Goal: Check status: Check status

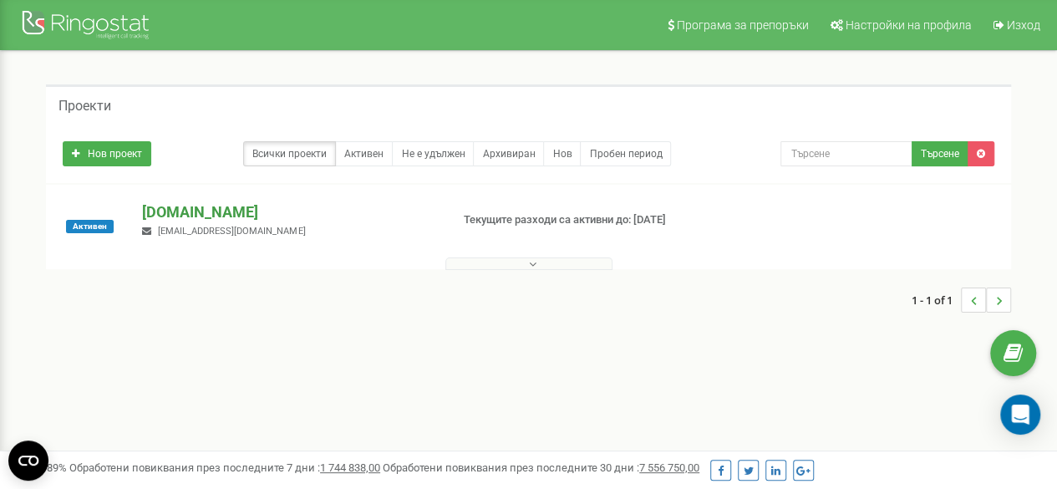
click at [173, 218] on p "[DOMAIN_NAME]" at bounding box center [289, 212] width 294 height 22
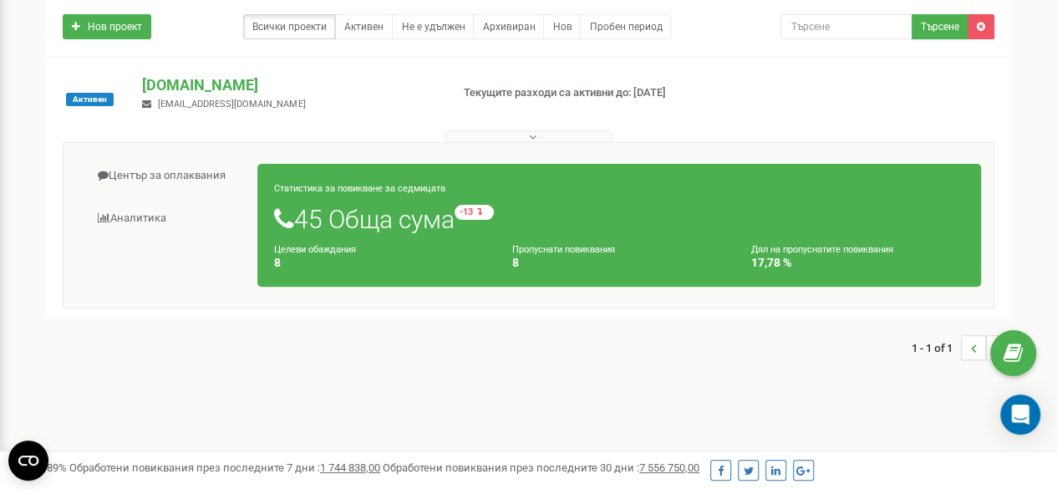
scroll to position [122, 0]
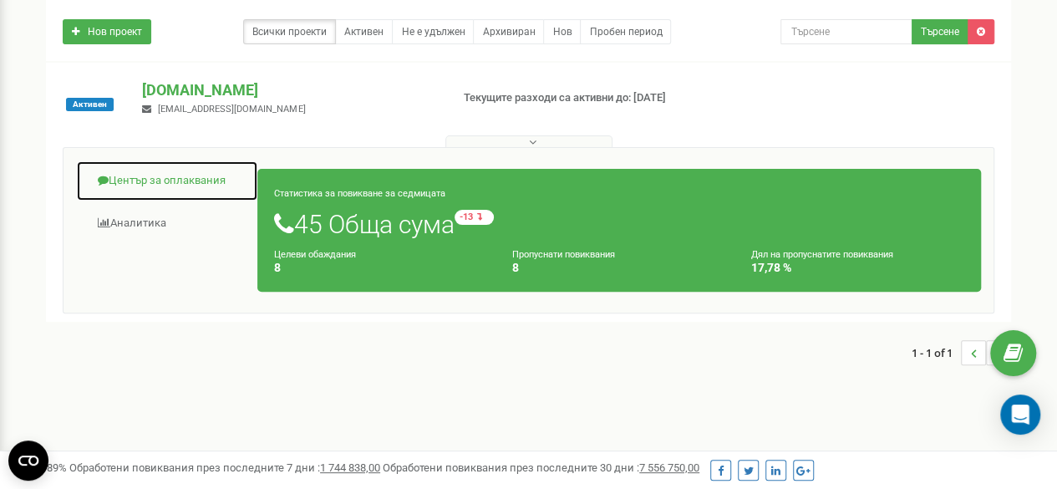
click at [157, 177] on link "Център за оплаквания" at bounding box center [167, 180] width 182 height 41
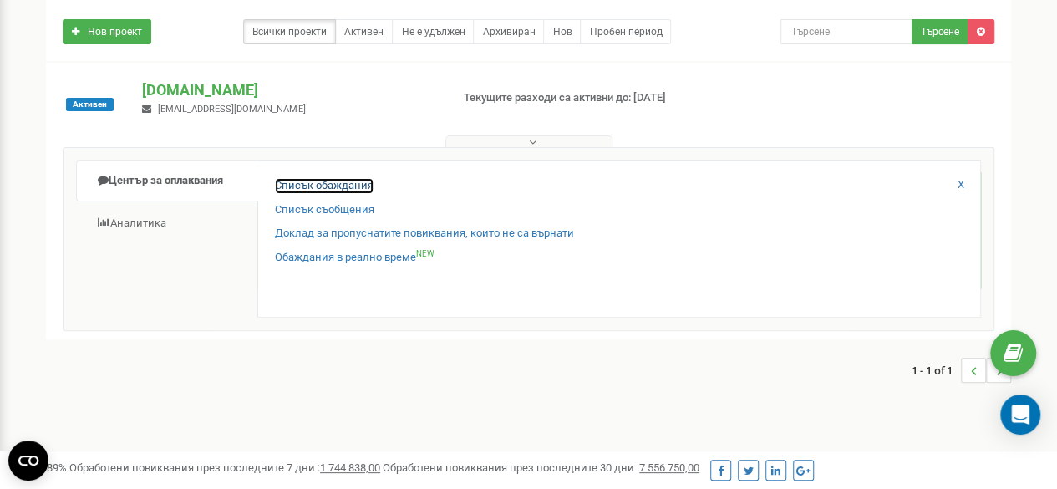
click at [303, 189] on link "Списък обаждания" at bounding box center [324, 186] width 99 height 16
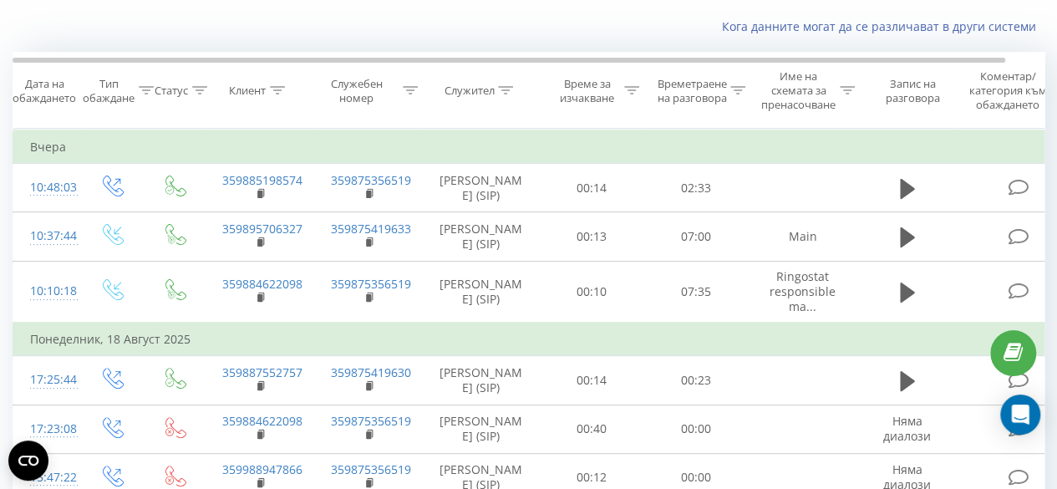
scroll to position [79, 0]
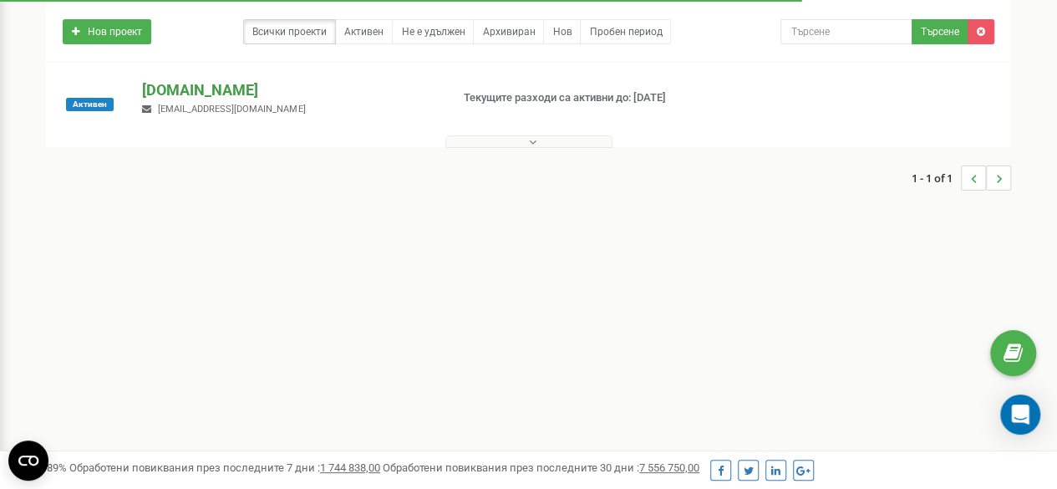
click at [172, 97] on p "[DOMAIN_NAME]" at bounding box center [289, 90] width 294 height 22
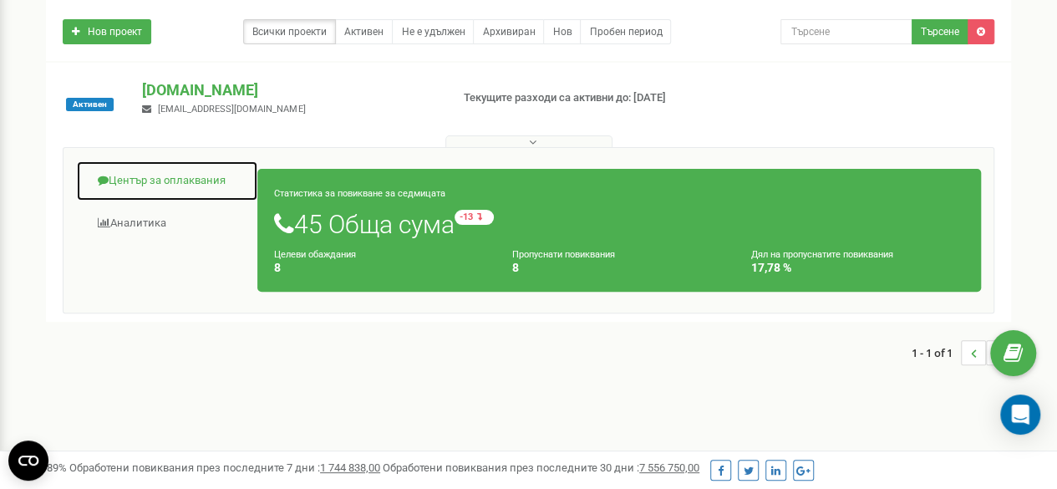
click at [167, 173] on link "Център за оплаквания" at bounding box center [167, 180] width 182 height 41
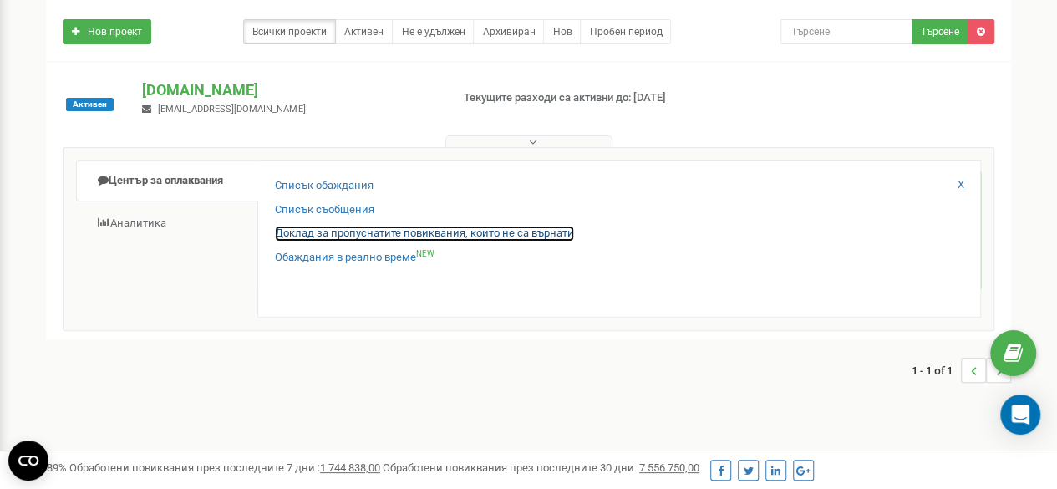
click at [334, 231] on link "Доклад за пропуснатите повиквания, които не са върнати" at bounding box center [424, 234] width 299 height 16
